Goal: Find specific page/section: Find specific page/section

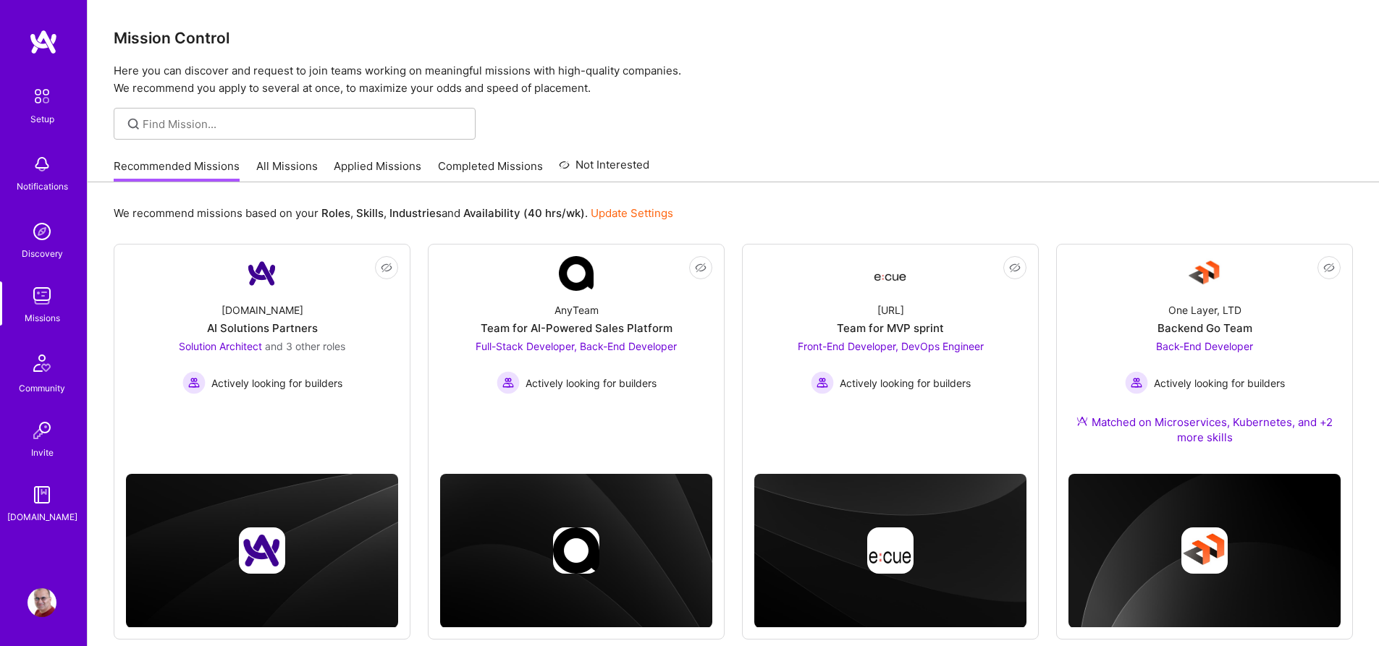
click at [288, 172] on link "All Missions" at bounding box center [287, 171] width 62 height 24
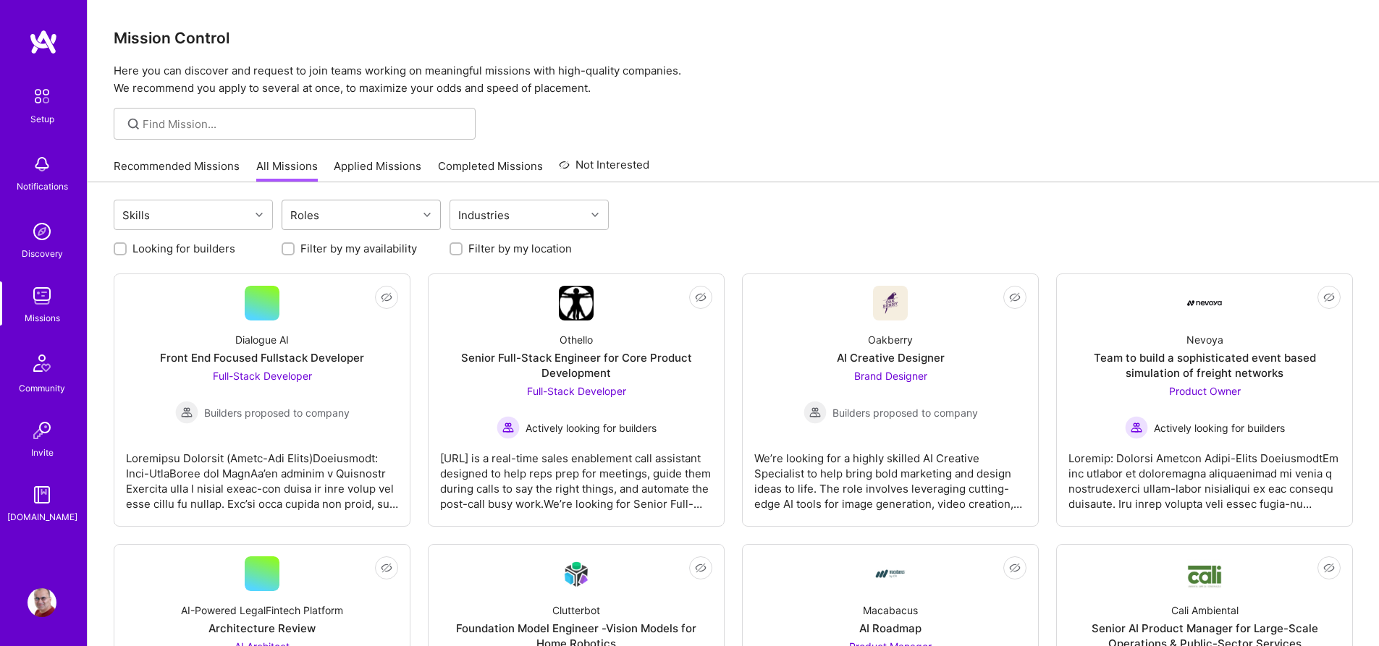
click at [405, 214] on div "Roles" at bounding box center [349, 214] width 135 height 29
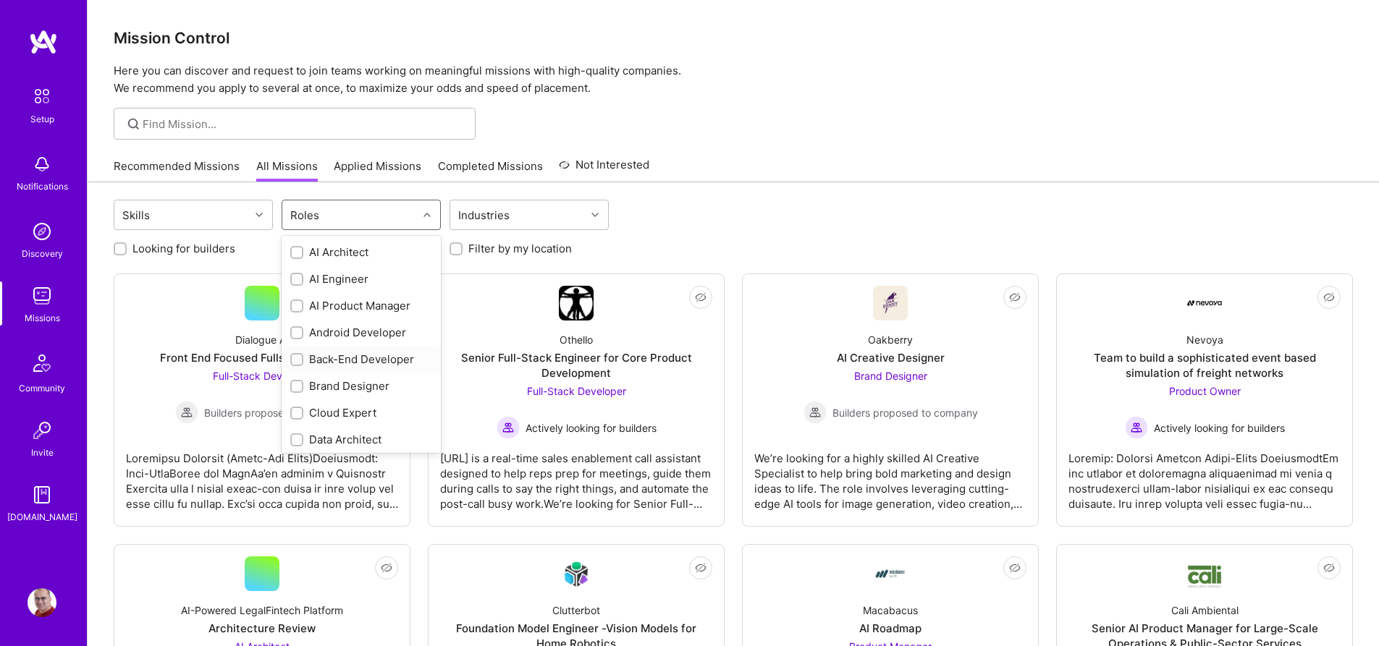
click at [368, 360] on div "Back-End Developer" at bounding box center [361, 359] width 142 height 15
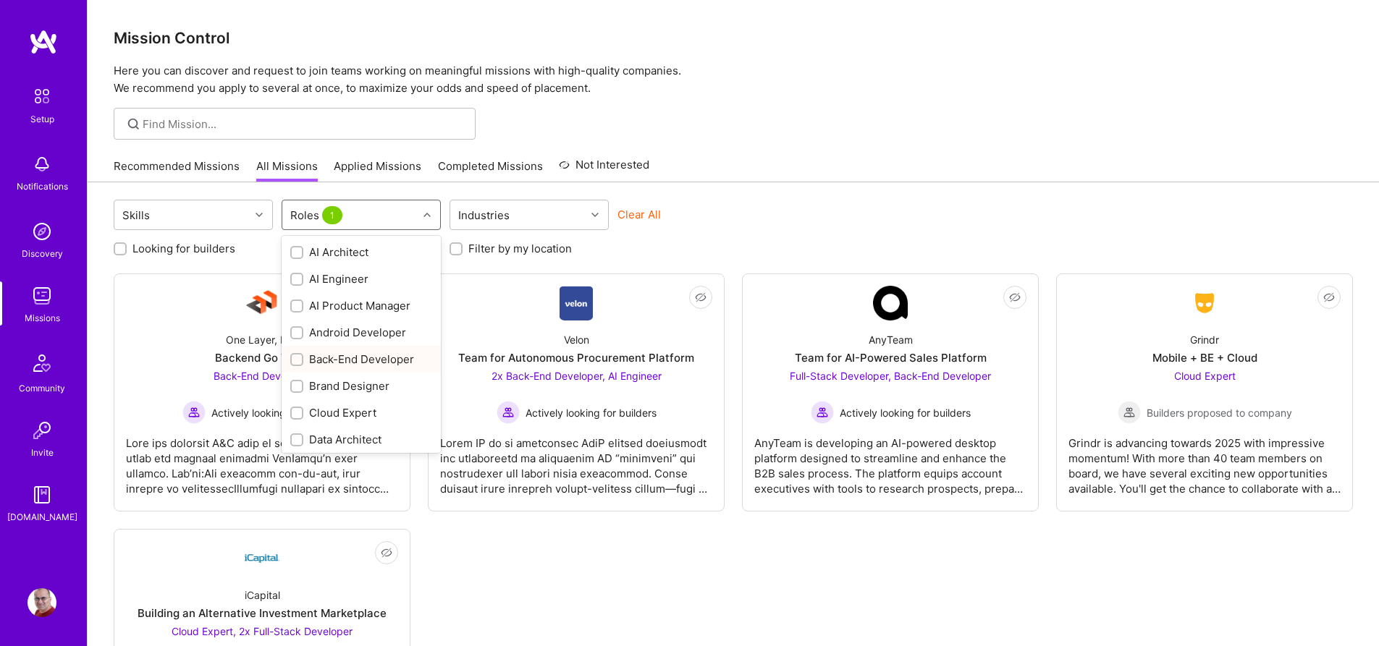
checkbox input "true"
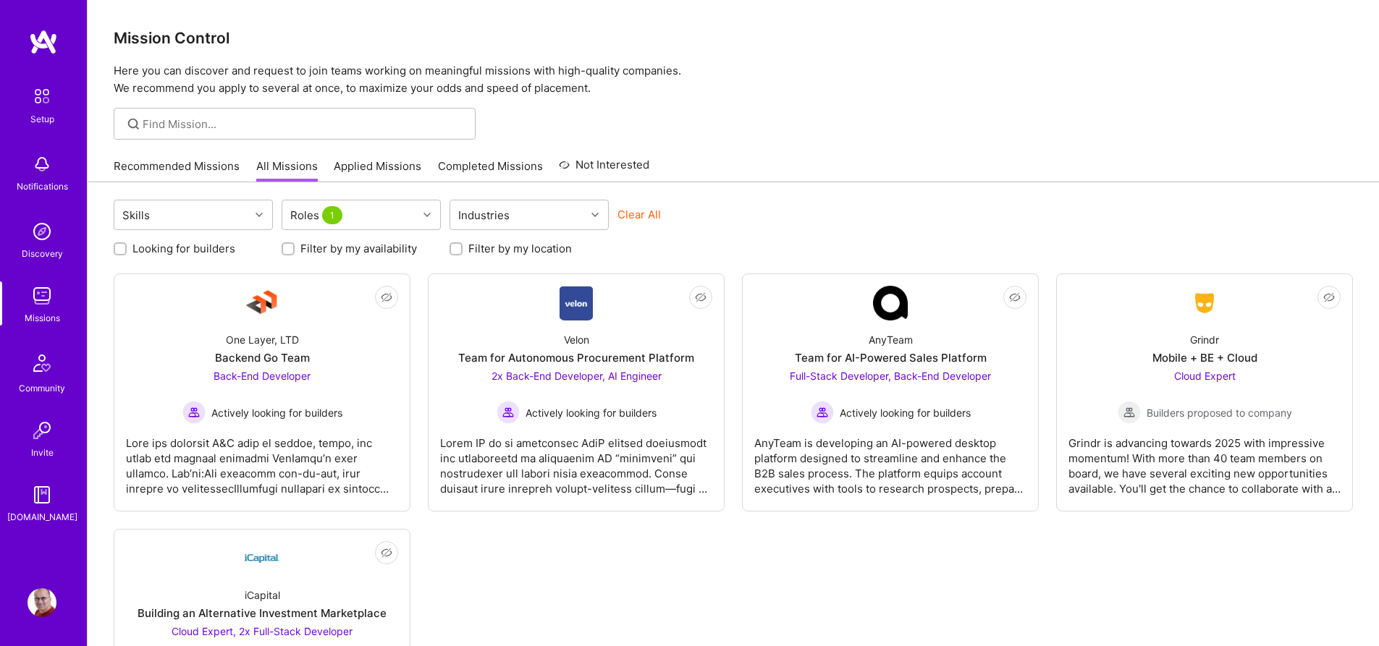
click at [217, 249] on label "Looking for builders" at bounding box center [183, 248] width 103 height 15
click at [127, 249] on input "Looking for builders" at bounding box center [122, 250] width 10 height 10
checkbox input "true"
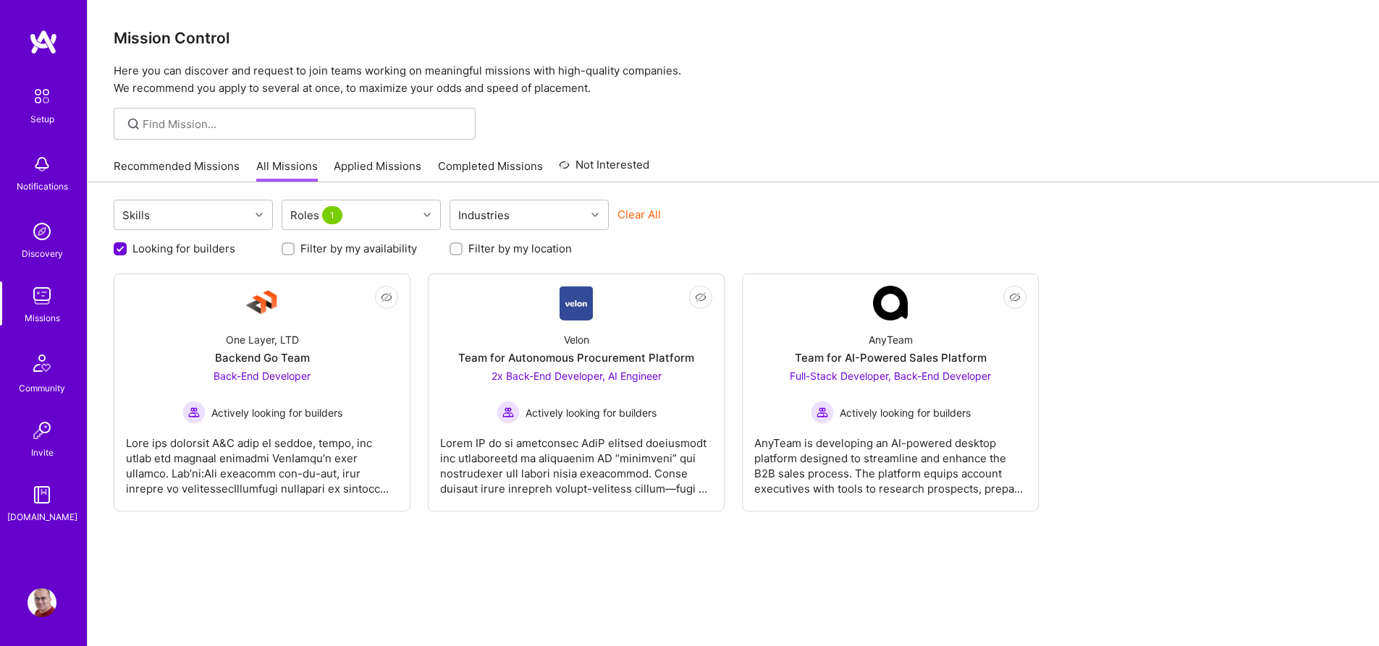
click at [1004, 114] on div at bounding box center [733, 124] width 1291 height 32
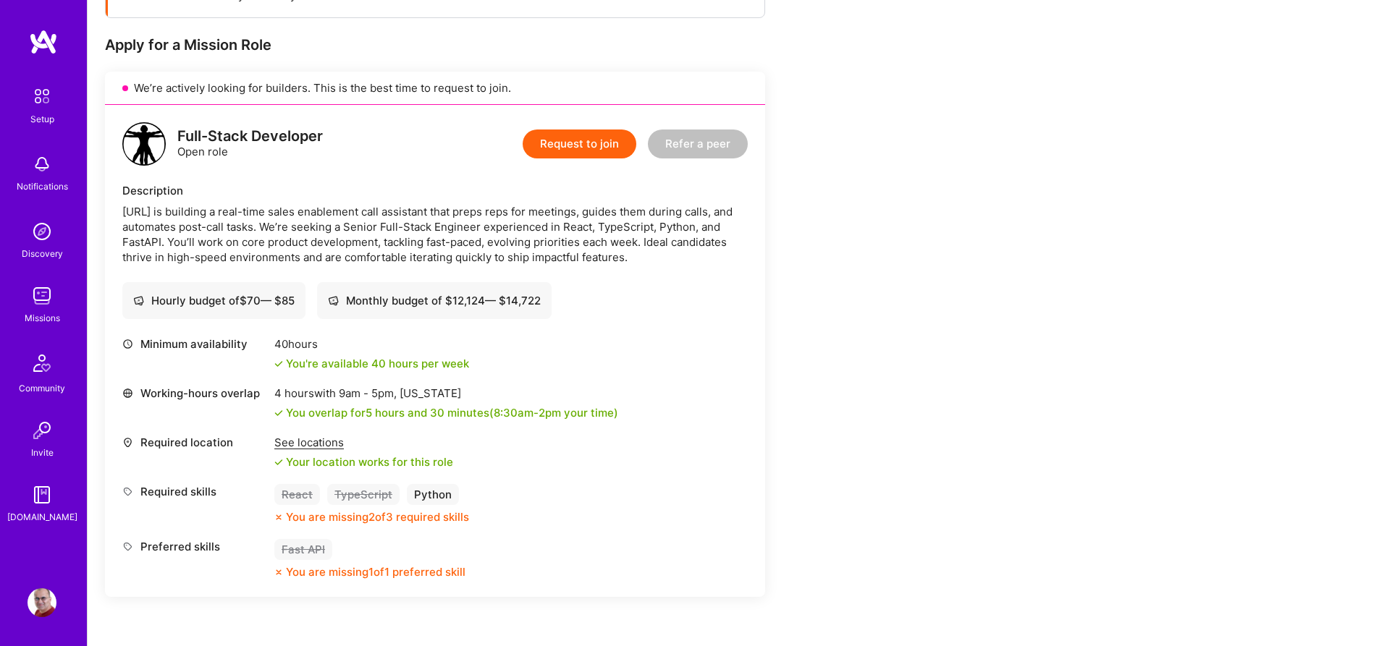
scroll to position [264, 0]
